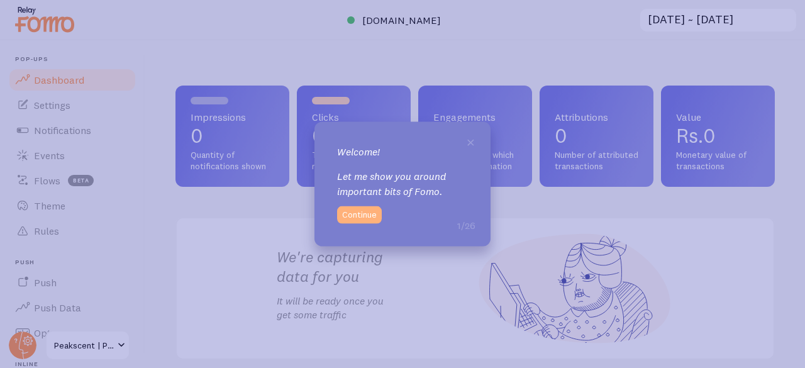
click at [358, 215] on button "Continue" at bounding box center [359, 215] width 45 height 18
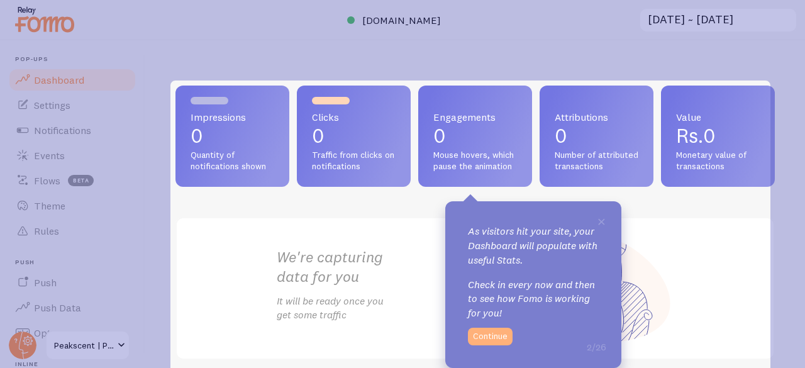
click at [499, 340] on button "Continue" at bounding box center [490, 337] width 45 height 18
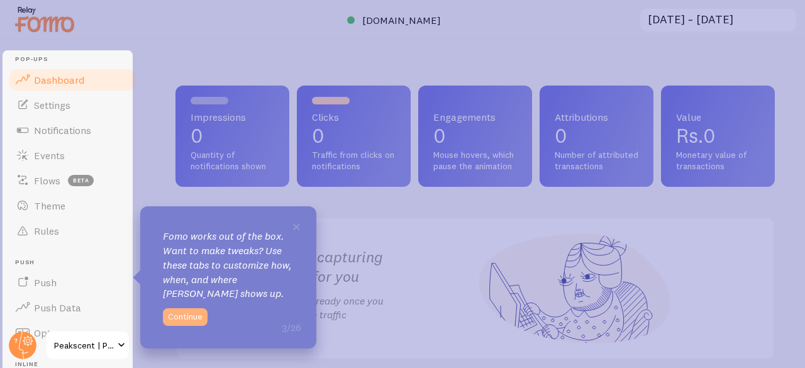
click at [195, 316] on button "Continue" at bounding box center [185, 317] width 45 height 18
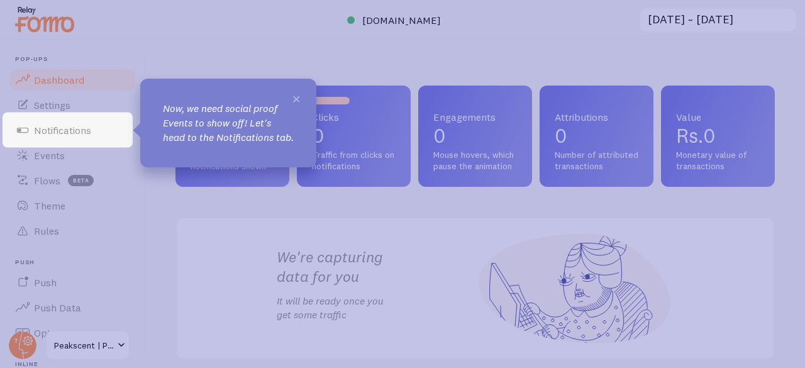
click at [297, 96] on span "×" at bounding box center [296, 98] width 9 height 19
click at [59, 132] on span "Notifications" at bounding box center [62, 130] width 57 height 13
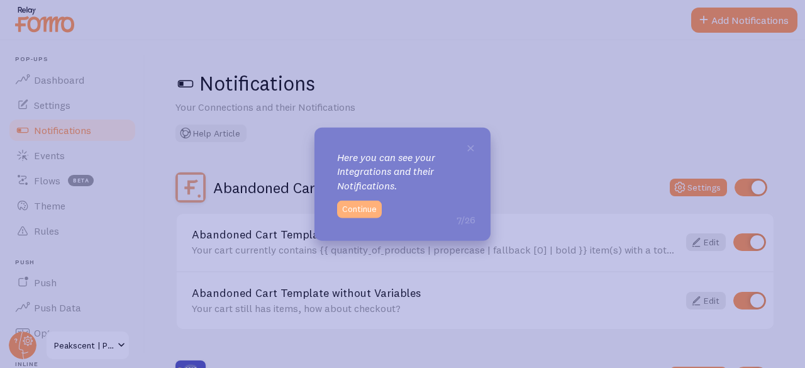
click at [369, 211] on button "Continue" at bounding box center [359, 210] width 45 height 18
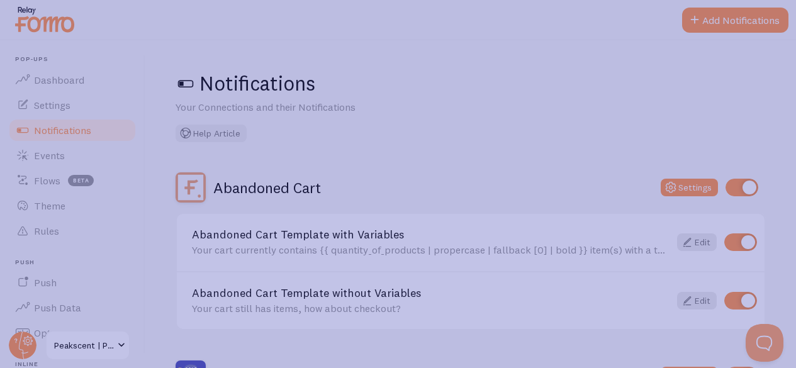
click at [709, 26] on icon at bounding box center [402, 251] width 805 height 502
click at [599, 79] on icon at bounding box center [402, 251] width 805 height 502
click at [86, 175] on icon at bounding box center [402, 251] width 805 height 502
click at [35, 130] on icon at bounding box center [402, 251] width 805 height 502
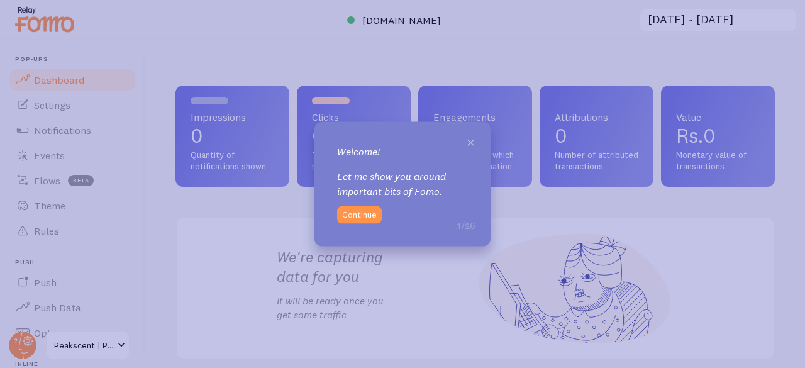
click at [472, 143] on span "×" at bounding box center [470, 140] width 9 height 19
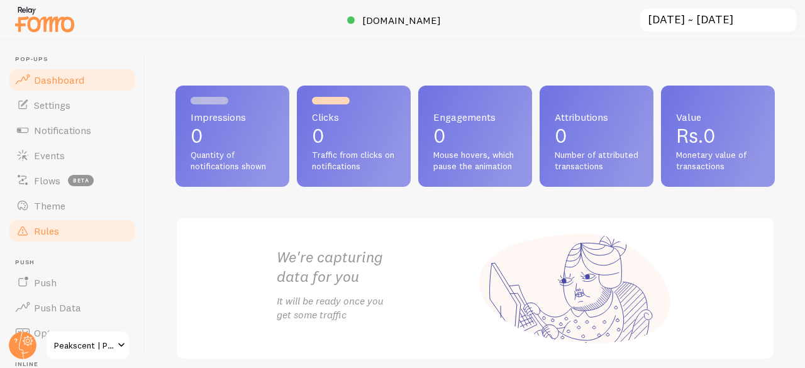
click at [51, 229] on span "Rules" at bounding box center [46, 231] width 25 height 13
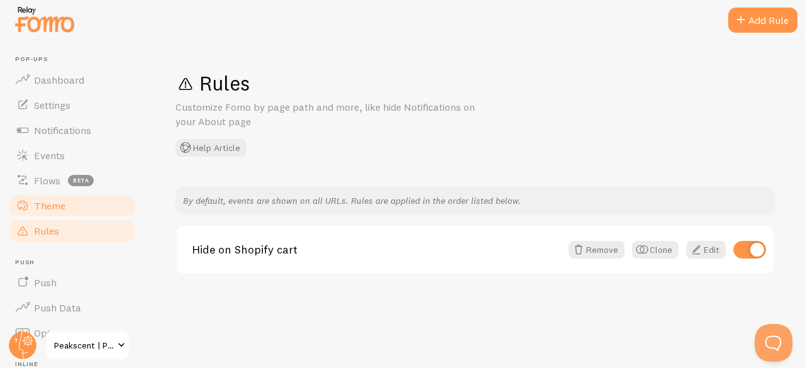
click at [62, 196] on link "Theme" at bounding box center [73, 205] width 130 height 25
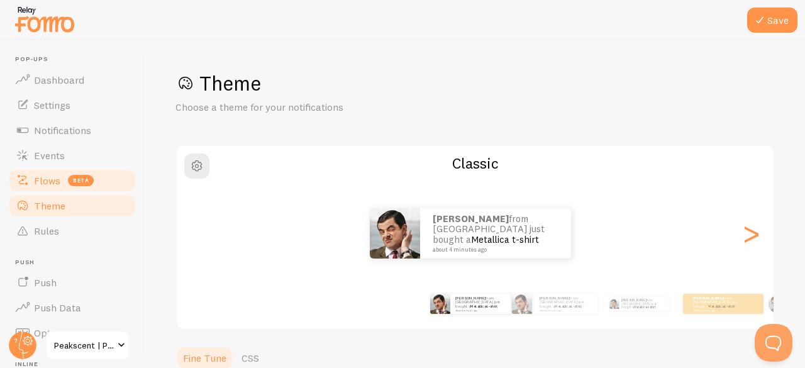
click at [82, 179] on span "beta" at bounding box center [81, 180] width 26 height 11
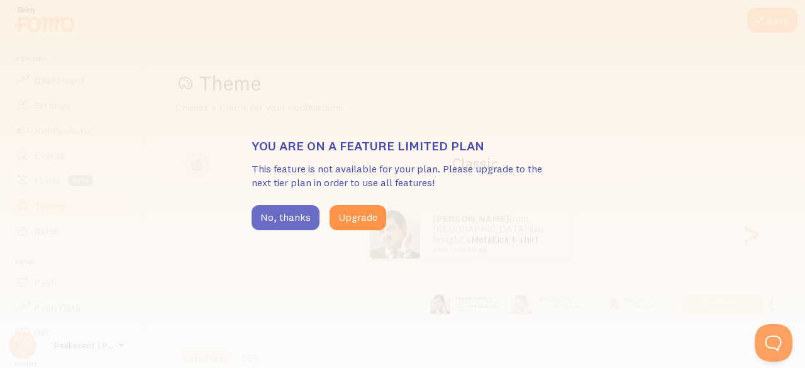
click at [267, 223] on button "No, thanks" at bounding box center [286, 217] width 68 height 25
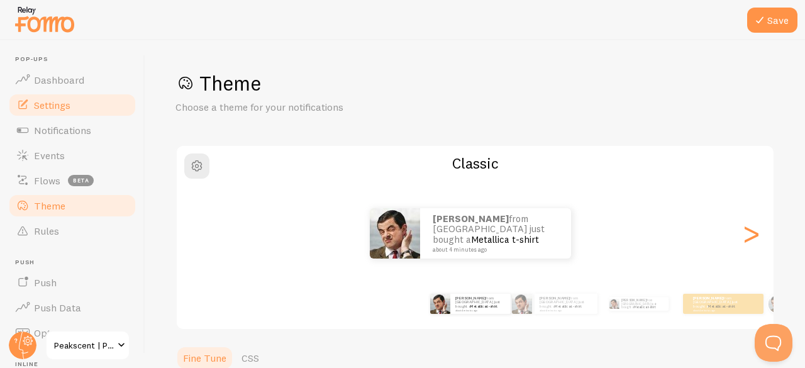
click at [72, 109] on link "Settings" at bounding box center [73, 104] width 130 height 25
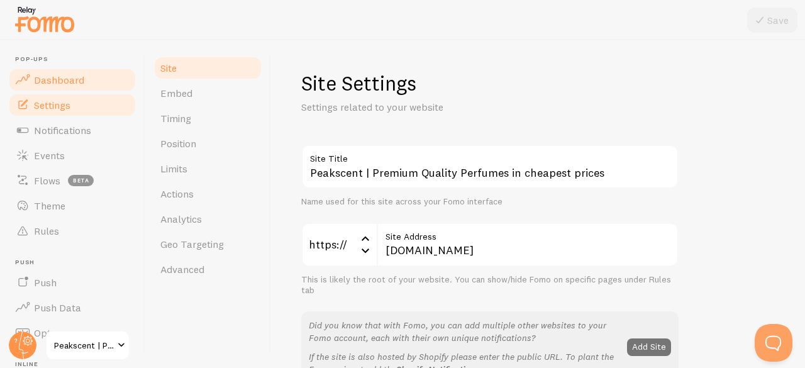
click at [67, 86] on span "Dashboard" at bounding box center [59, 80] width 50 height 13
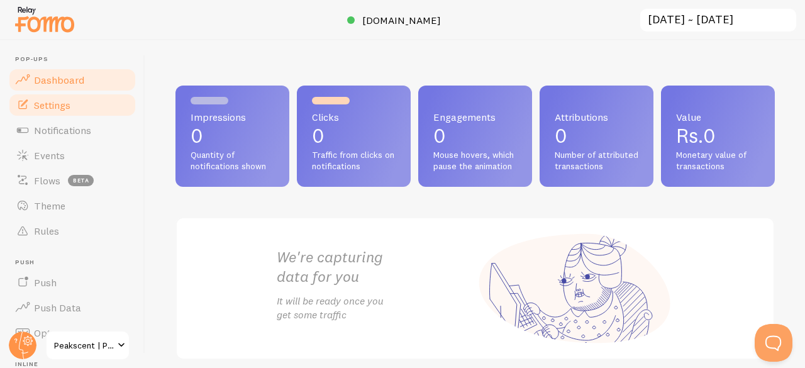
click at [68, 108] on span "Settings" at bounding box center [52, 105] width 36 height 13
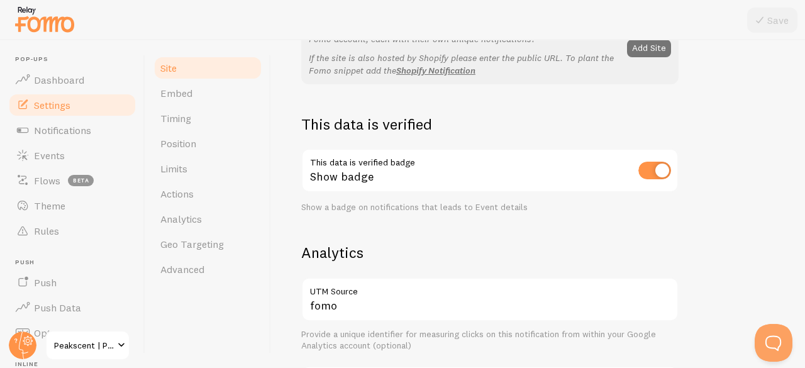
scroll to position [280, 0]
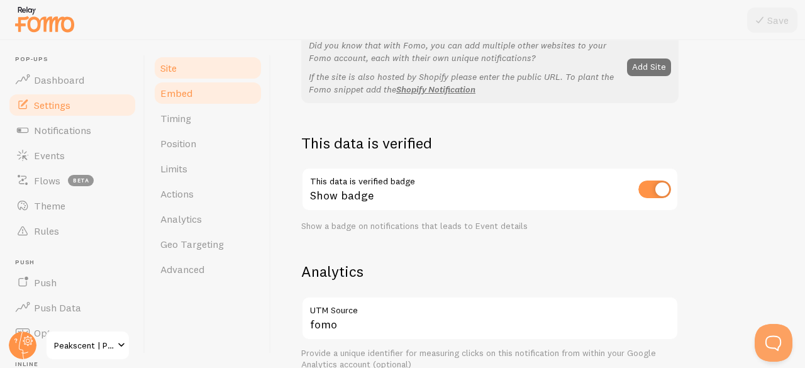
click at [178, 94] on span "Embed" at bounding box center [176, 93] width 32 height 13
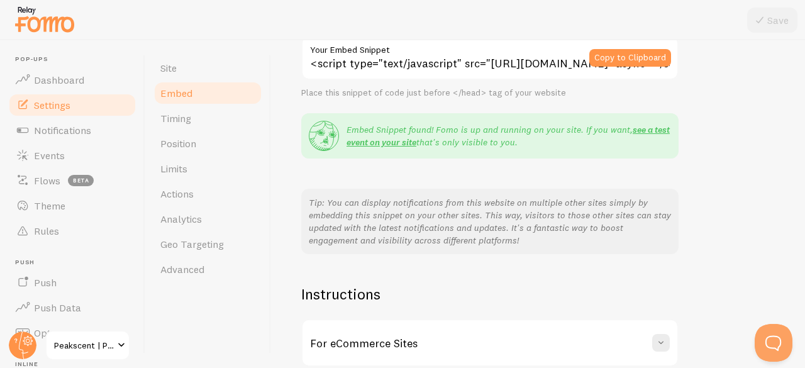
scroll to position [307, 0]
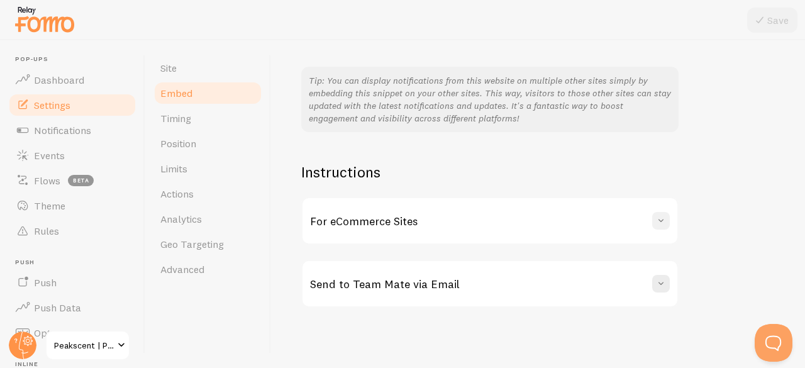
click at [662, 216] on span at bounding box center [661, 220] width 13 height 13
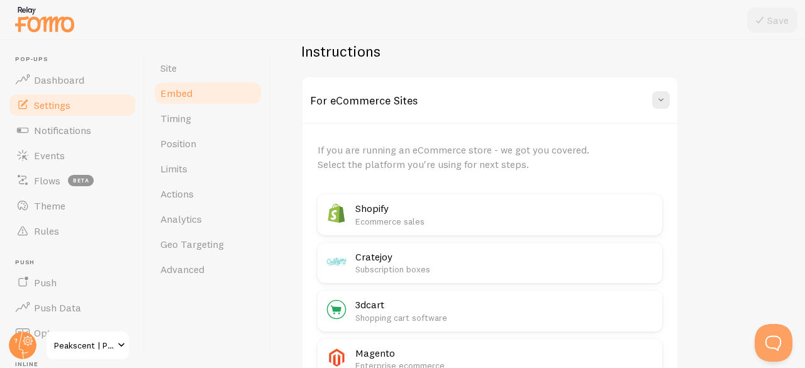
scroll to position [433, 0]
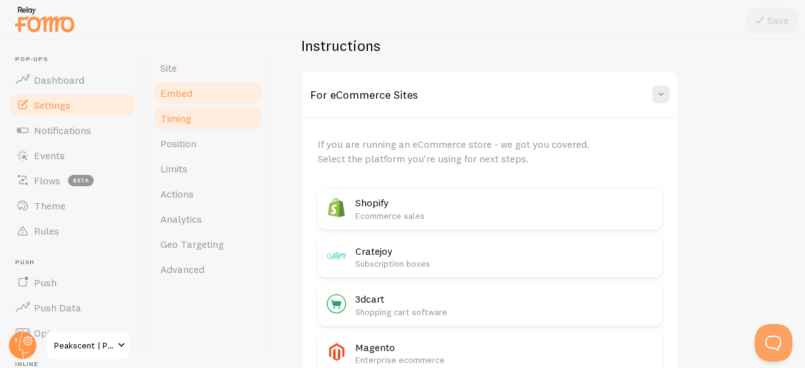
click at [203, 118] on link "Timing" at bounding box center [208, 118] width 110 height 25
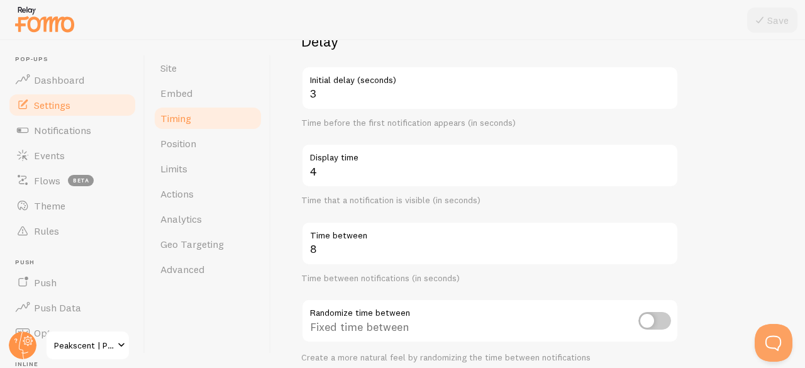
scroll to position [114, 0]
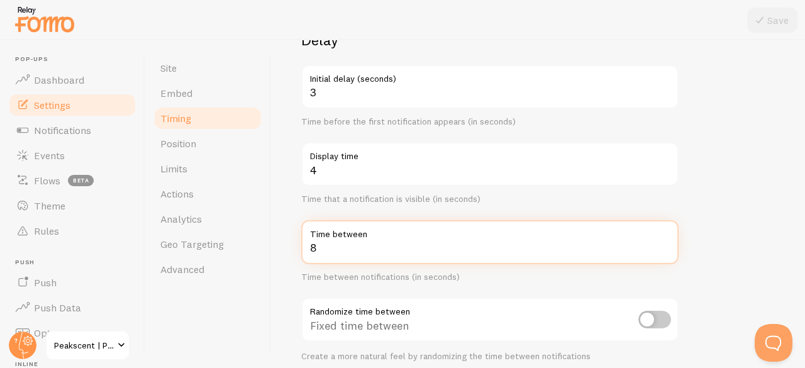
click at [334, 250] on input "8" at bounding box center [489, 242] width 377 height 44
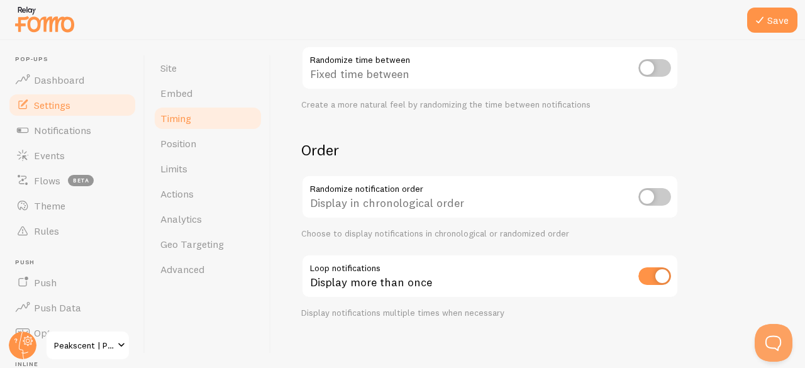
scroll to position [366, 0]
type input "5"
click at [413, 204] on div "Display in chronological order" at bounding box center [489, 198] width 377 height 46
copy div "chronological"
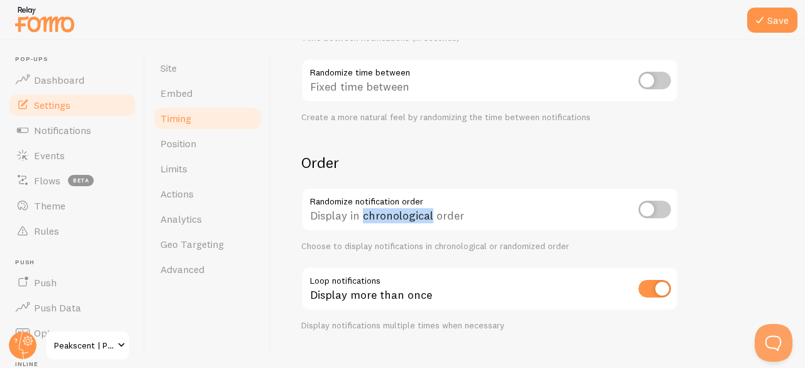
scroll to position [377, 0]
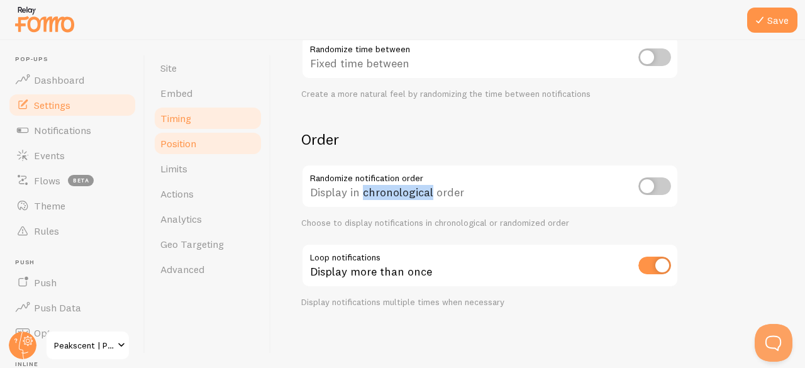
click at [180, 145] on span "Position" at bounding box center [178, 143] width 36 height 13
click at [760, 14] on icon at bounding box center [759, 20] width 15 height 15
click at [216, 136] on link "Position" at bounding box center [208, 143] width 110 height 25
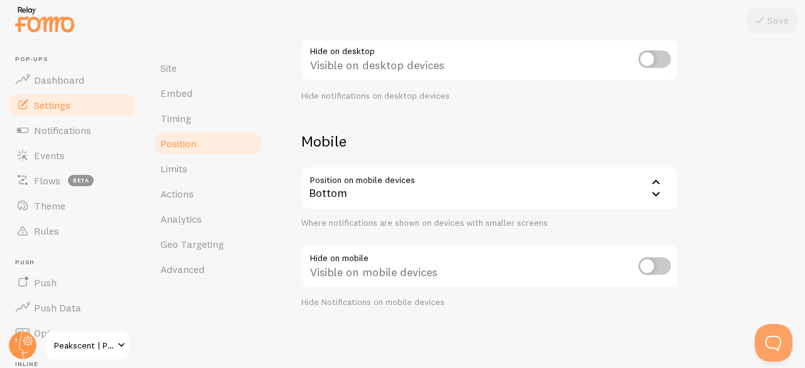
scroll to position [219, 0]
click at [216, 165] on link "Limits" at bounding box center [208, 168] width 110 height 25
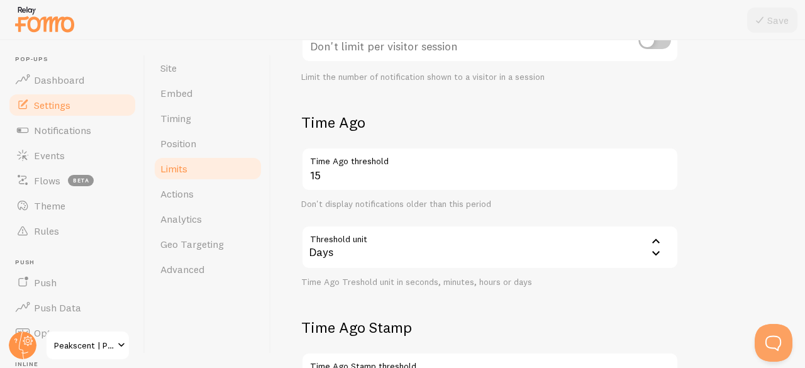
scroll to position [239, 0]
click at [338, 165] on label "Time Ago threshold" at bounding box center [489, 157] width 377 height 21
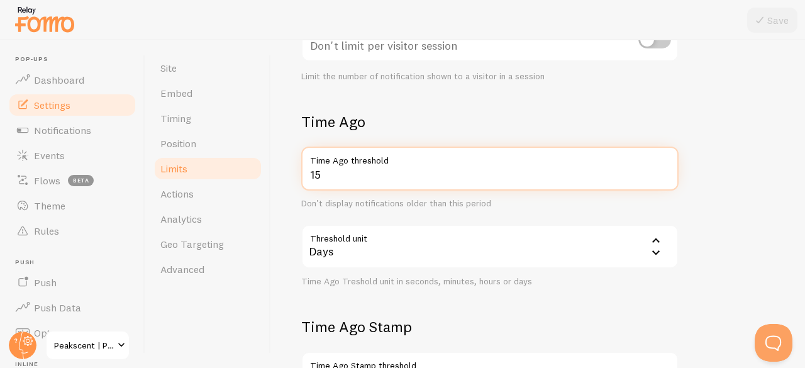
click at [338, 165] on input "15" at bounding box center [489, 169] width 377 height 44
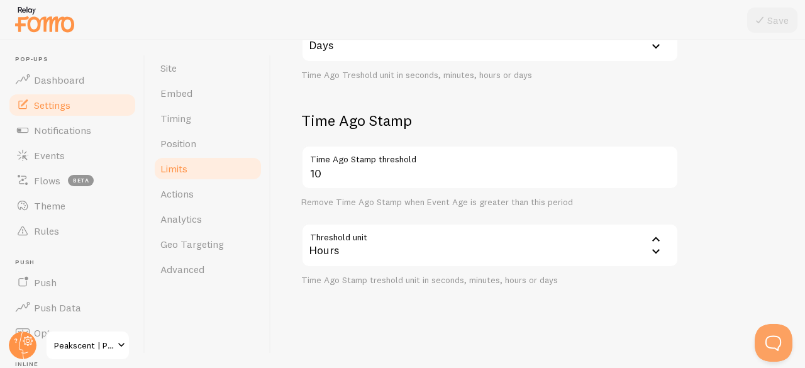
scroll to position [447, 0]
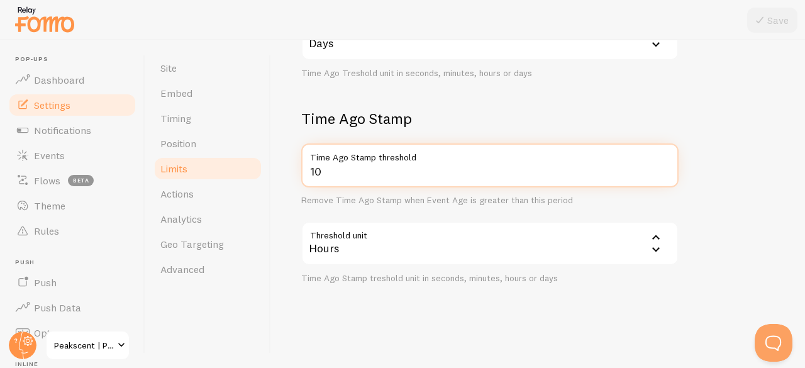
click at [377, 174] on input "10" at bounding box center [489, 165] width 377 height 44
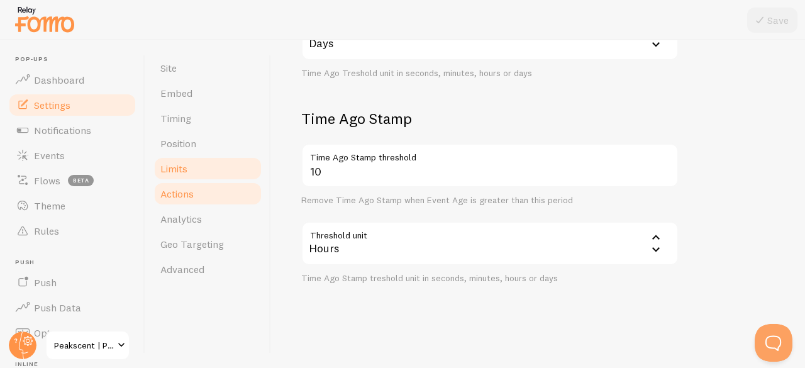
click at [201, 193] on link "Actions" at bounding box center [208, 193] width 110 height 25
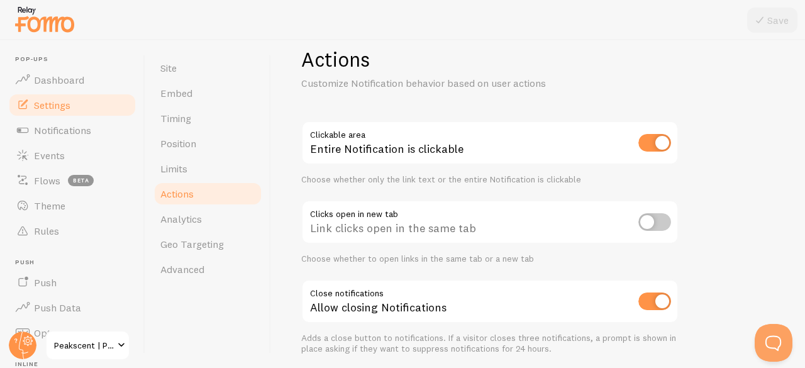
scroll to position [26, 0]
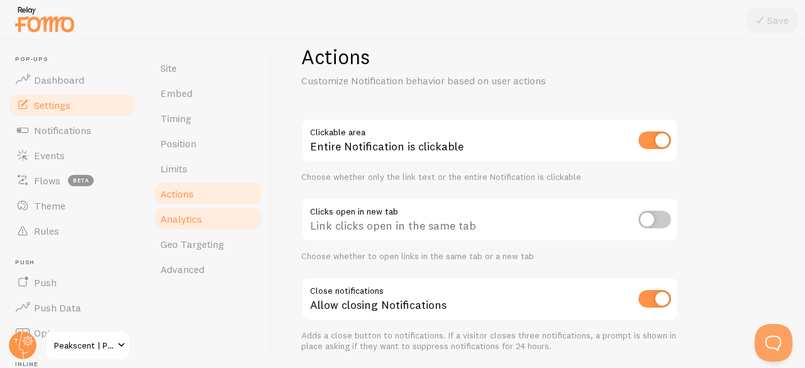
click at [211, 227] on link "Analytics" at bounding box center [208, 218] width 110 height 25
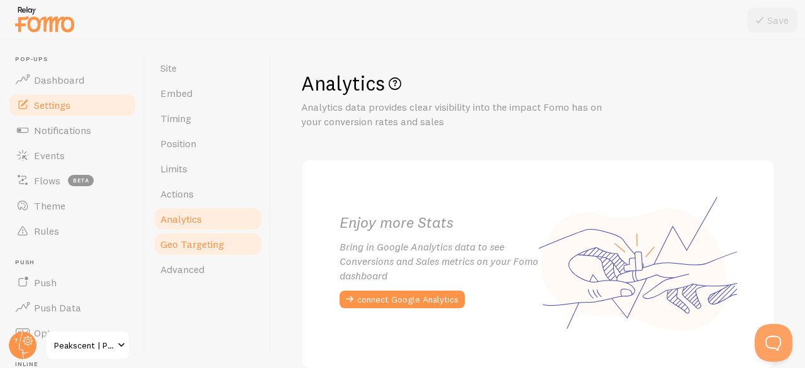
click at [209, 250] on span "Geo Targeting" at bounding box center [192, 244] width 64 height 13
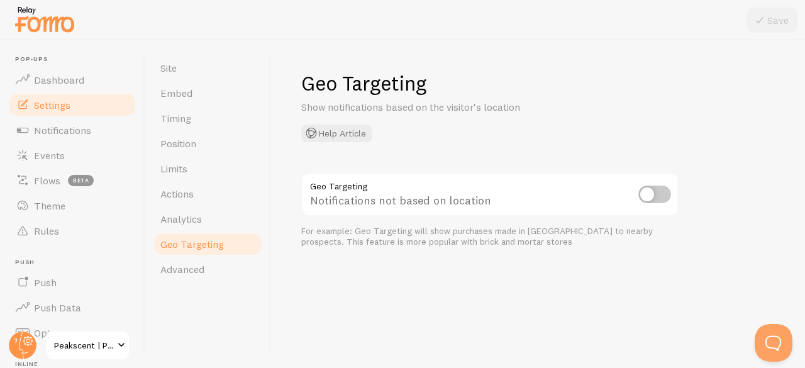
click at [653, 194] on input "checkbox" at bounding box center [654, 195] width 33 height 18
checkbox input "true"
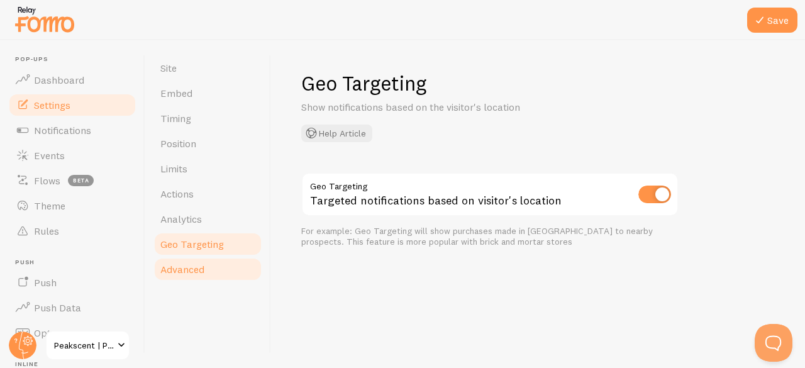
click at [175, 263] on span "Advanced" at bounding box center [182, 269] width 44 height 13
click at [764, 26] on icon at bounding box center [759, 20] width 15 height 15
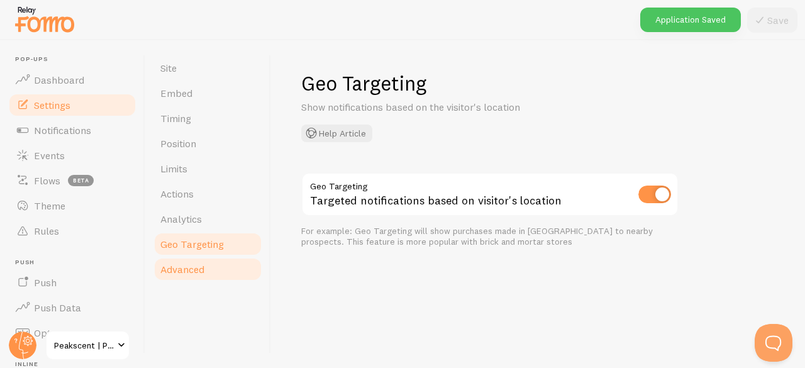
click at [191, 264] on span "Advanced" at bounding box center [182, 269] width 44 height 13
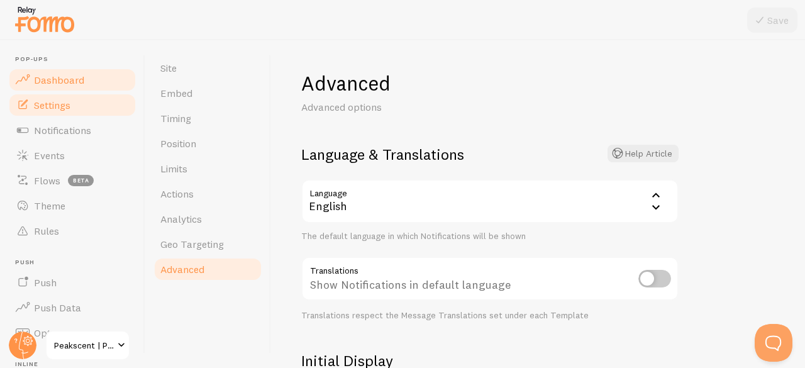
click at [79, 82] on span "Dashboard" at bounding box center [59, 80] width 50 height 13
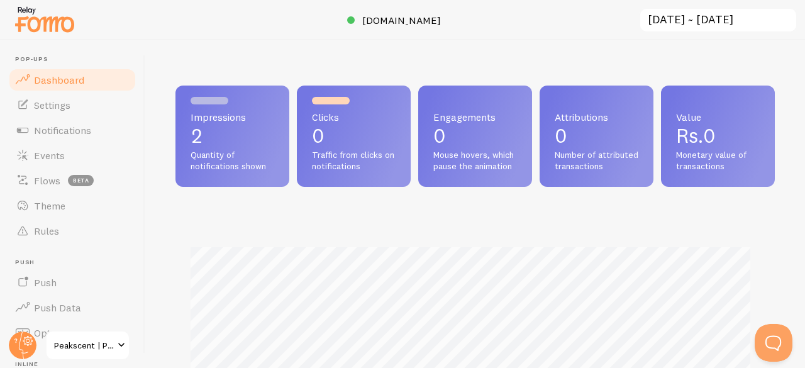
scroll to position [330, 590]
click at [225, 144] on p "2" at bounding box center [233, 136] width 84 height 20
click at [386, 127] on p "0" at bounding box center [354, 136] width 84 height 20
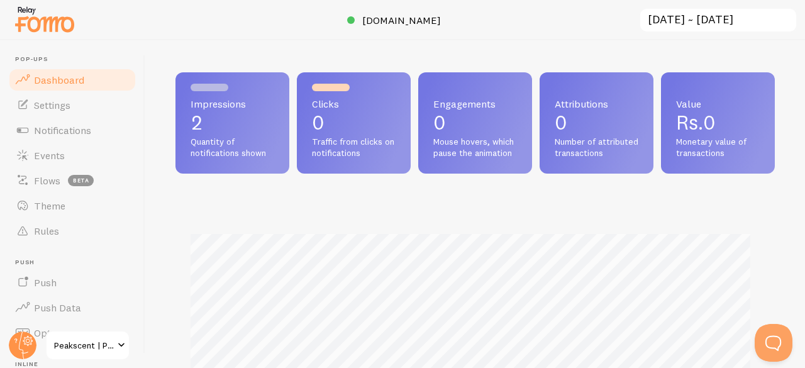
scroll to position [0, 0]
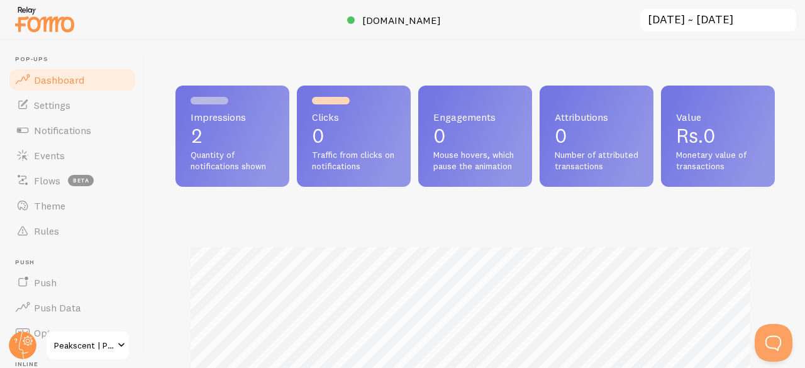
click at [676, 148] on span "Rs.0" at bounding box center [696, 135] width 40 height 25
click at [58, 103] on span "Settings" at bounding box center [52, 105] width 36 height 13
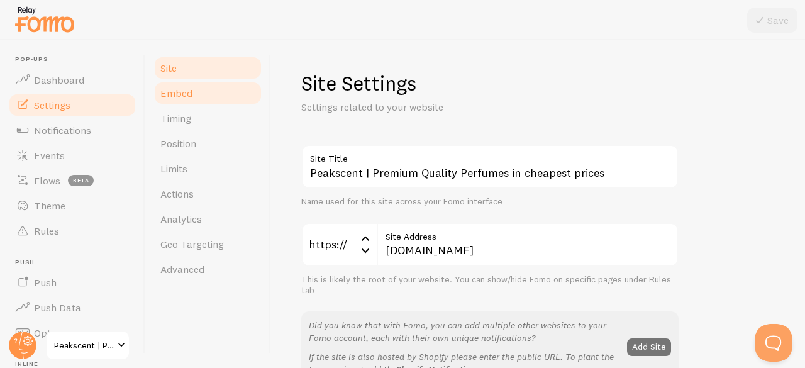
click at [191, 99] on link "Embed" at bounding box center [208, 92] width 110 height 25
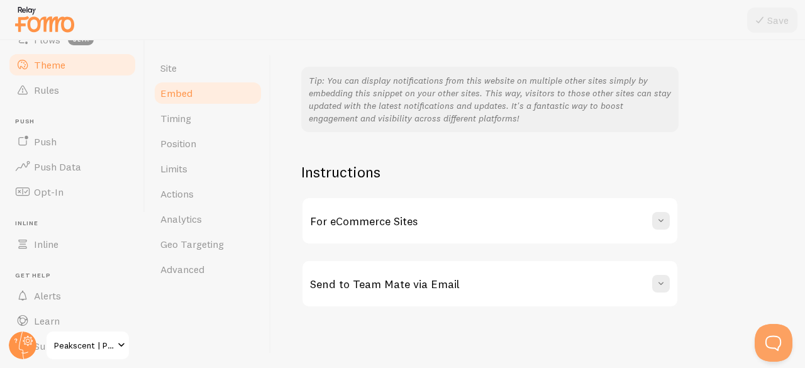
scroll to position [177, 0]
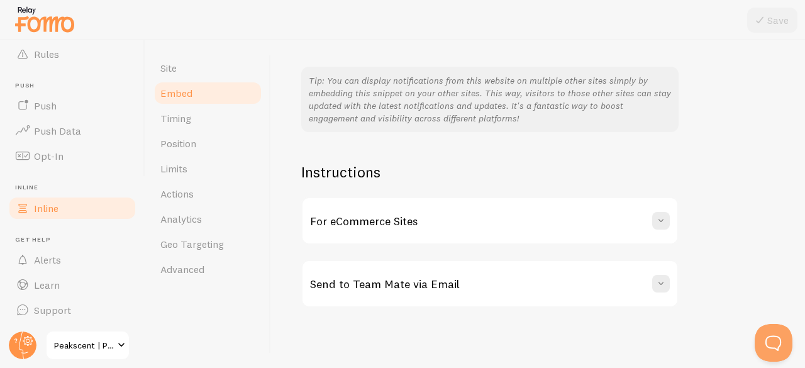
click at [50, 209] on span "Inline" at bounding box center [46, 208] width 25 height 13
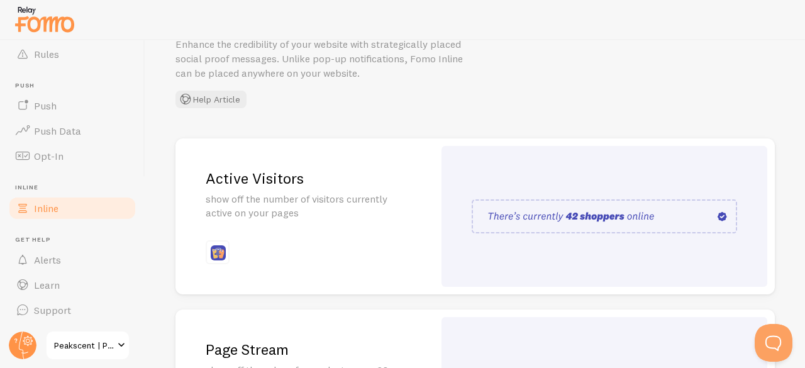
scroll to position [64, 0]
click at [316, 220] on div "Active Visitors show off the number of visitors currently active on your pages" at bounding box center [304, 216] width 258 height 157
click at [558, 215] on div "Pop-ups Dashboard Settings Notifications Events Flows beta Theme Rules Push Pus…" at bounding box center [402, 184] width 805 height 368
click at [558, 215] on img at bounding box center [604, 216] width 265 height 34
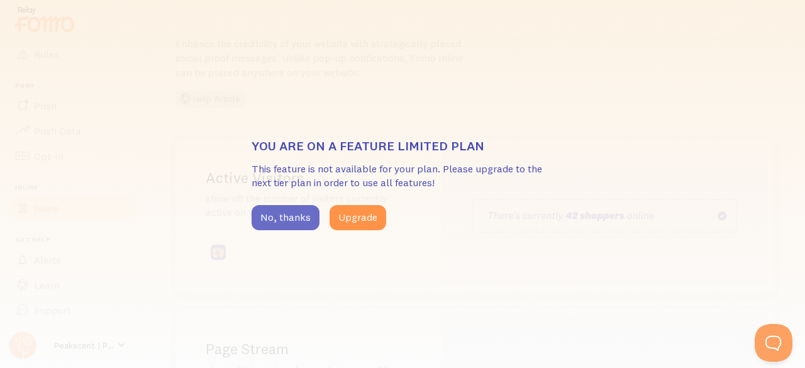
click at [299, 221] on button "No, thanks" at bounding box center [286, 217] width 68 height 25
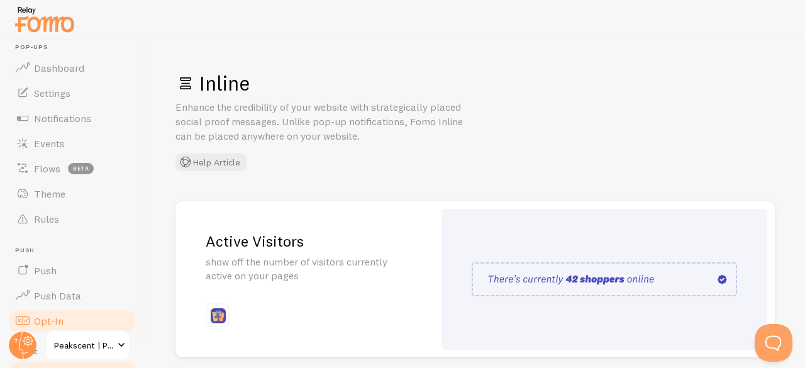
scroll to position [0, 0]
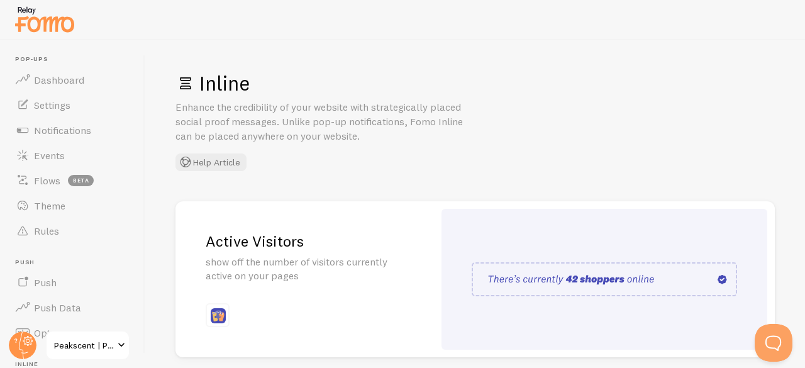
click at [309, 246] on h2 "Active Visitors" at bounding box center [305, 240] width 198 height 19
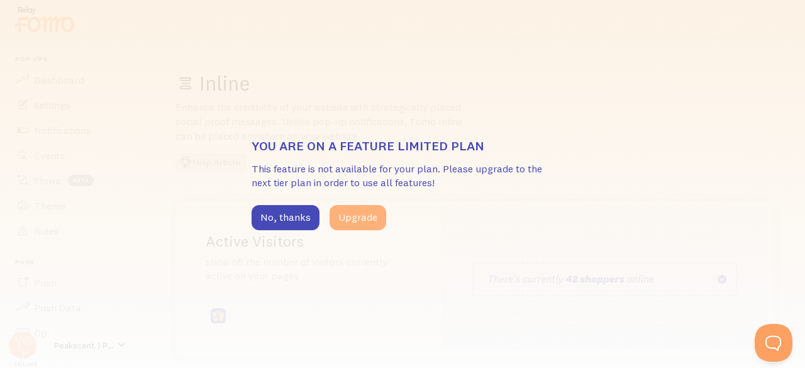
click at [349, 218] on button "Upgrade" at bounding box center [358, 217] width 57 height 25
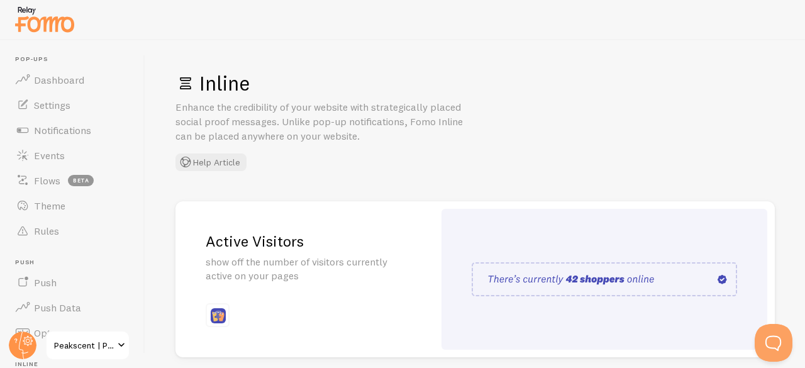
scroll to position [1, 0]
click at [93, 122] on link "Notifications" at bounding box center [73, 130] width 130 height 25
